Goal: Obtain resource: Obtain resource

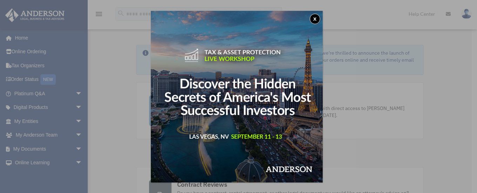
click at [318, 19] on button "x" at bounding box center [314, 19] width 11 height 11
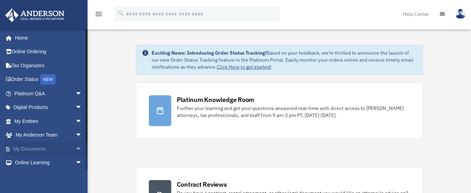
click at [28, 149] on link "My Documents arrow_drop_down" at bounding box center [49, 149] width 88 height 14
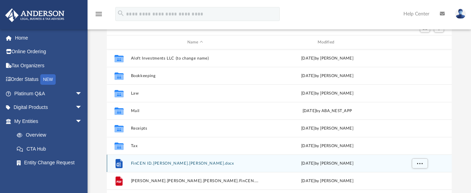
scroll to position [30, 0]
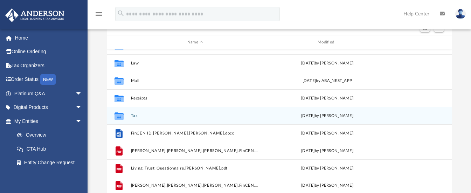
click at [323, 115] on div "today by Jasmine Splunge" at bounding box center [327, 116] width 129 height 6
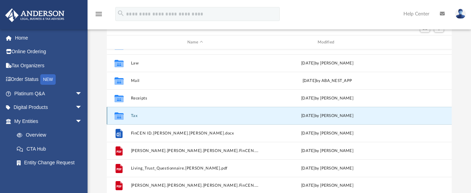
click at [135, 115] on button "Tax" at bounding box center [195, 116] width 129 height 5
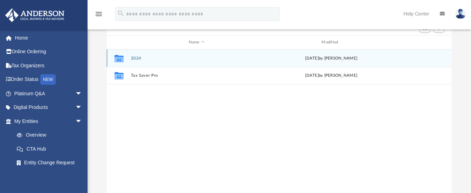
scroll to position [0, 0]
click at [132, 55] on div "Collaborated Folder 2024 today by Jasmine Splunge" at bounding box center [279, 58] width 345 height 18
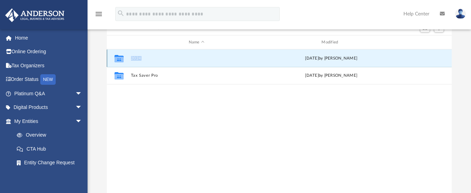
click at [132, 54] on div "Collaborated Folder 2024 today by Jasmine Splunge" at bounding box center [279, 58] width 345 height 18
click at [259, 58] on button "2024" at bounding box center [197, 58] width 132 height 5
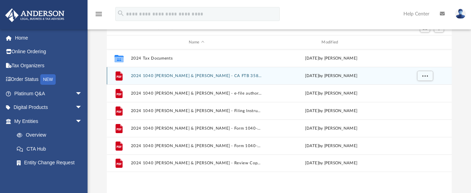
click at [152, 75] on button "2024 1040 Pulido-Elrod, Jennifer Anne & Elrod, Stacey James - CA FTB 3582 Payme…" at bounding box center [197, 76] width 132 height 5
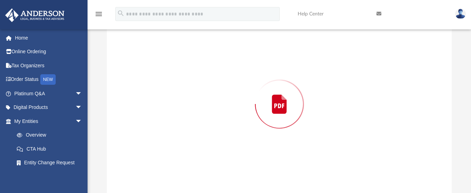
click at [152, 75] on div "Preview" at bounding box center [279, 104] width 345 height 181
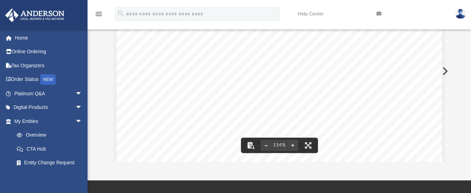
scroll to position [252, 0]
click at [446, 72] on button "Preview" at bounding box center [444, 71] width 15 height 20
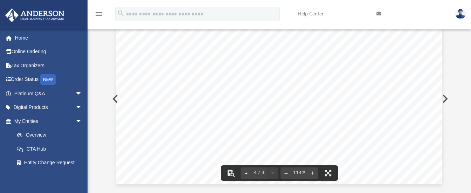
scroll to position [76, 0]
click at [445, 100] on button "Preview" at bounding box center [444, 99] width 15 height 20
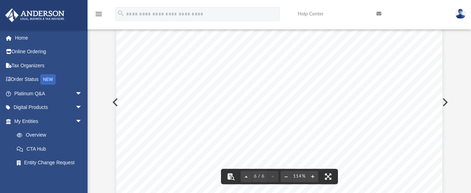
scroll to position [2415, 0]
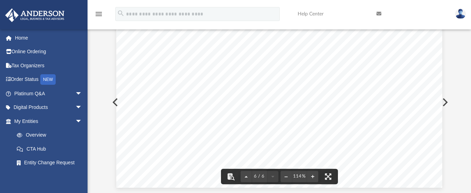
click at [446, 103] on button "Preview" at bounding box center [444, 102] width 15 height 20
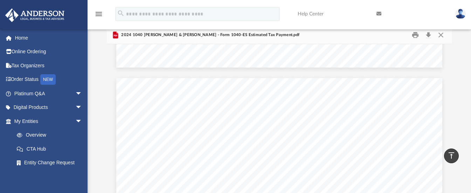
scroll to position [35, 0]
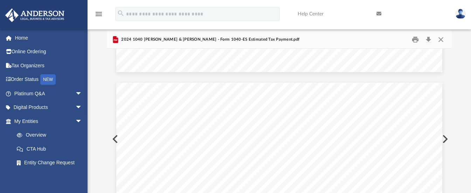
click at [447, 140] on button "Preview" at bounding box center [444, 139] width 15 height 20
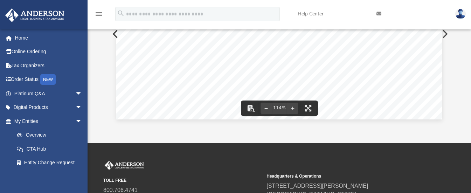
scroll to position [70, 0]
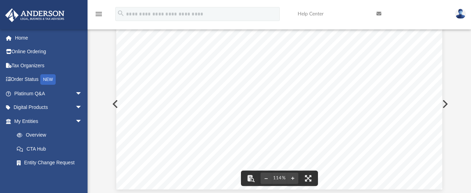
click at [446, 106] on button "Preview" at bounding box center [444, 104] width 15 height 20
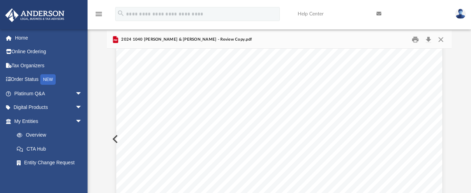
scroll to position [105, 0]
click at [441, 40] on button "Close" at bounding box center [441, 39] width 13 height 11
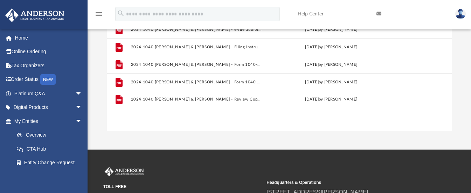
scroll to position [140, 0]
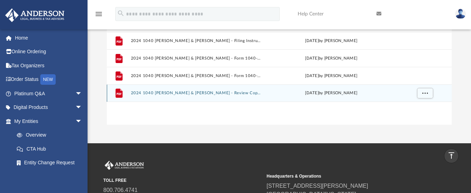
click at [159, 91] on button "2024 1040 Pulido-Elrod, Jennifer Anne & Elrod, Stacey James - Review Copy.pdf" at bounding box center [197, 93] width 132 height 5
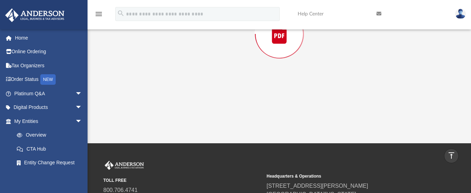
scroll to position [72, 0]
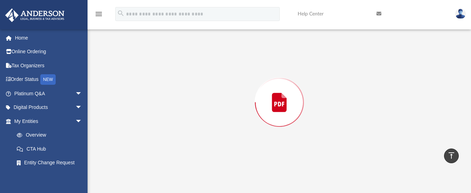
click at [159, 91] on div "Preview" at bounding box center [279, 102] width 345 height 181
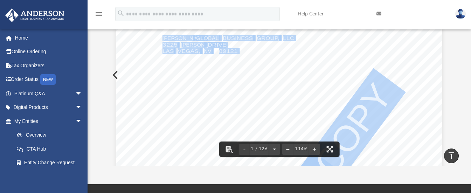
scroll to position [0, 0]
